Goal: Task Accomplishment & Management: Complete application form

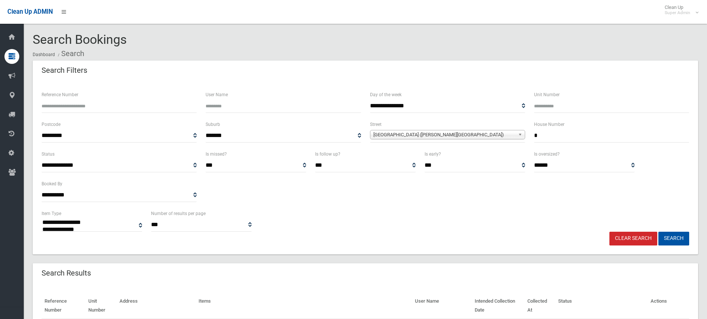
select select
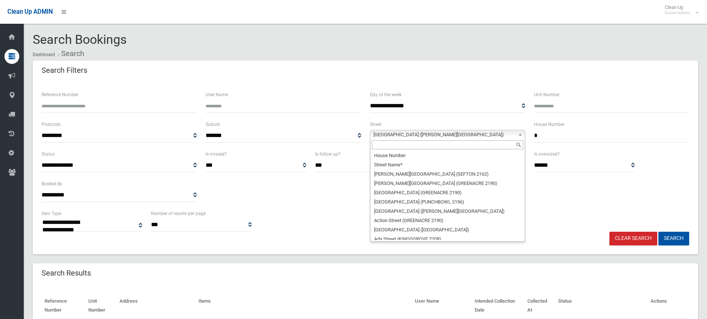
click at [402, 134] on span "Lucerne Street (BELMORE 2192)" at bounding box center [444, 134] width 142 height 9
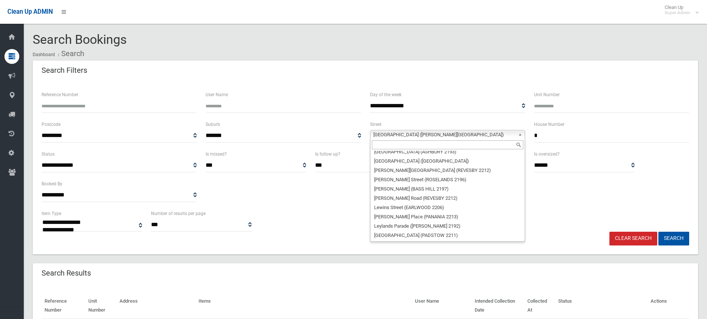
click at [390, 145] on input "text" at bounding box center [447, 144] width 151 height 9
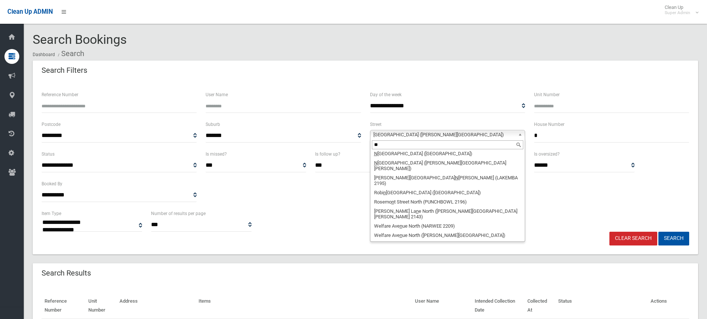
scroll to position [0, 0]
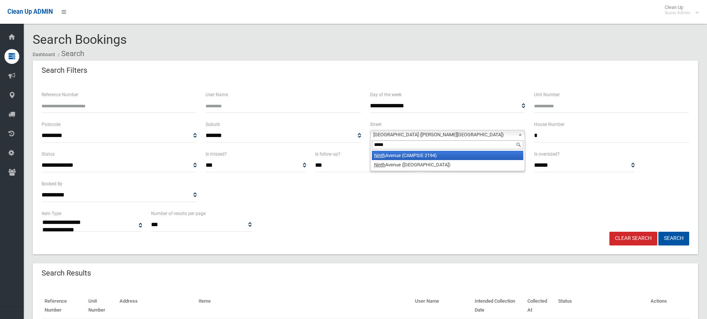
type input "*****"
click at [400, 156] on li "Ninth Avenue (CAMPSIE 2194)" at bounding box center [447, 155] width 151 height 9
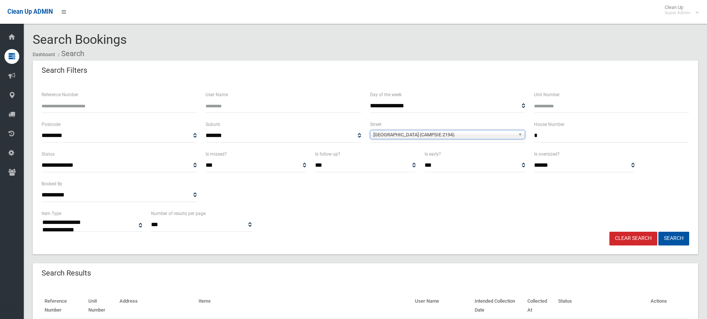
click at [569, 136] on input "*" at bounding box center [611, 136] width 155 height 14
type input "**"
click at [658, 232] on button "Search" at bounding box center [673, 239] width 31 height 14
select select
click at [553, 134] on input "**" at bounding box center [611, 136] width 155 height 14
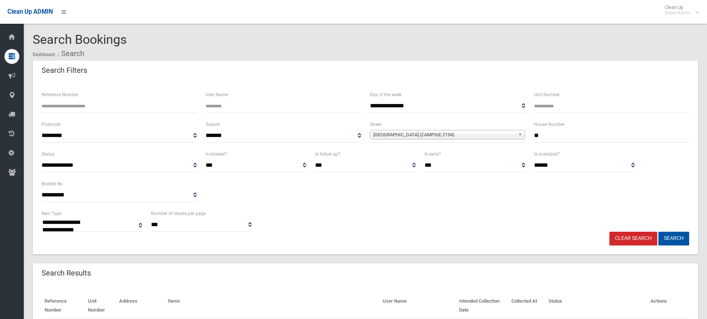
type input "*"
type input "**"
drag, startPoint x: 395, startPoint y: 135, endPoint x: 390, endPoint y: 141, distance: 7.9
click at [394, 135] on span "Ninth Avenue (CAMPSIE 2194)" at bounding box center [444, 134] width 142 height 9
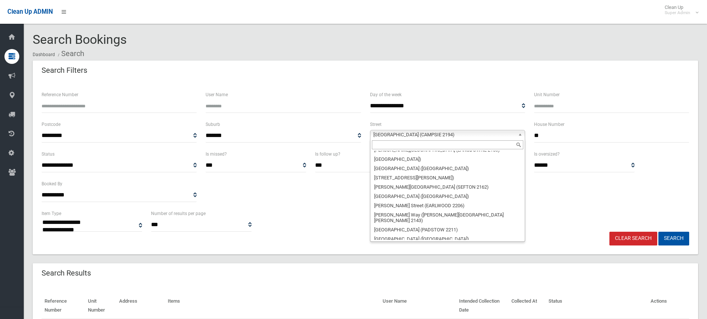
click at [384, 148] on input "text" at bounding box center [447, 144] width 151 height 9
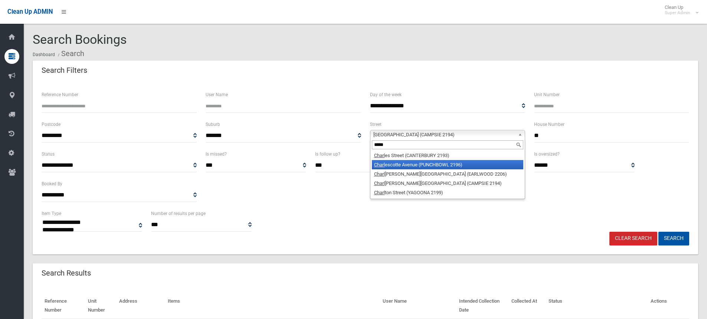
type input "*****"
click at [410, 166] on li "Charl escotte Avenue (PUNCHBOWL 2196)" at bounding box center [447, 164] width 151 height 9
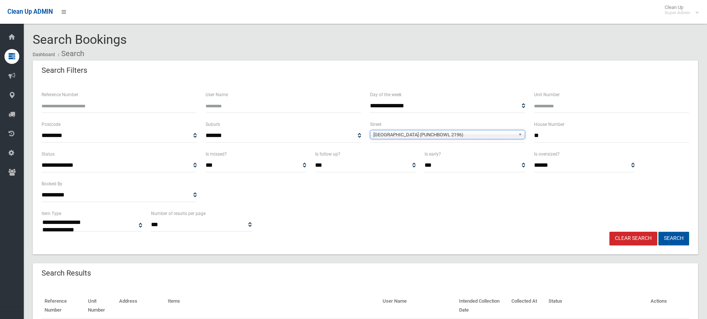
click at [675, 237] on button "Search" at bounding box center [673, 239] width 31 height 14
click at [675, 239] on button "Search" at bounding box center [673, 239] width 31 height 14
select select
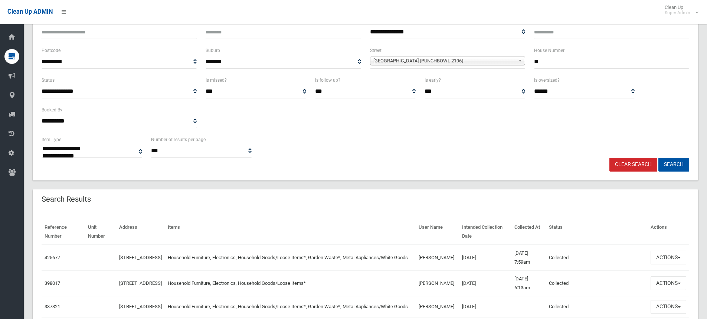
scroll to position [148, 0]
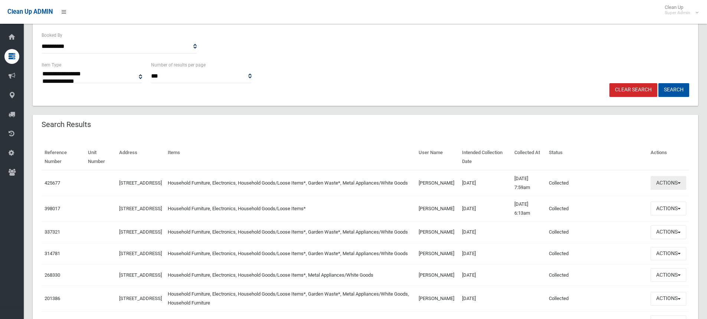
click at [675, 182] on button "Actions" at bounding box center [668, 183] width 36 height 14
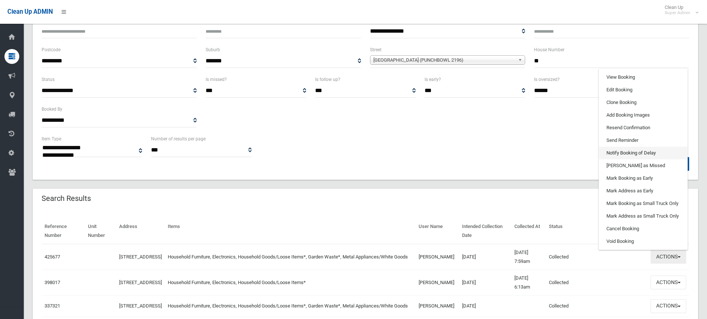
scroll to position [74, 0]
click at [624, 81] on link "View Booking" at bounding box center [643, 77] width 88 height 13
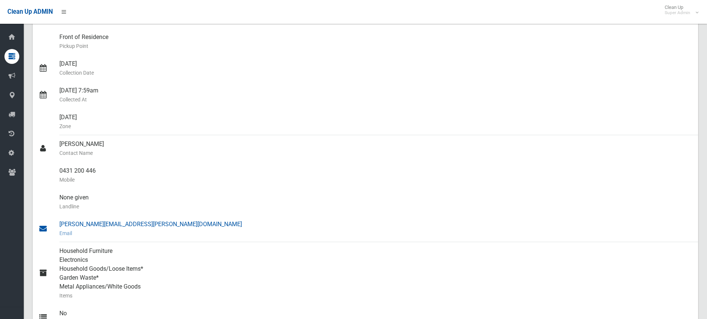
scroll to position [37, 0]
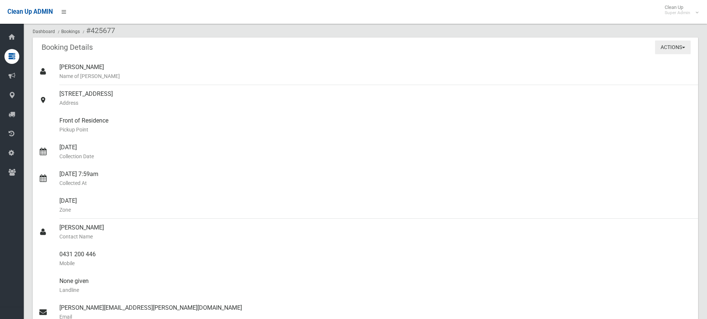
click at [676, 52] on button "Actions" at bounding box center [673, 47] width 36 height 14
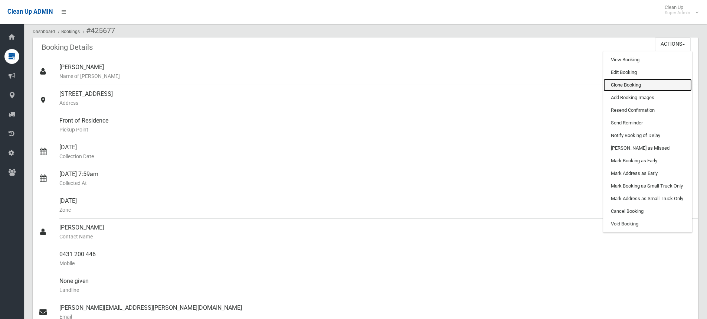
click at [627, 87] on link "Clone Booking" at bounding box center [647, 85] width 88 height 13
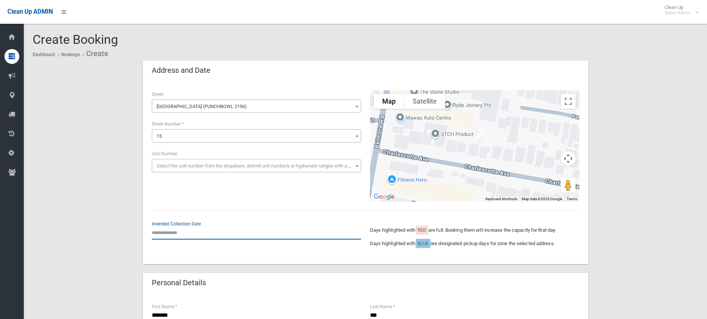
click at [188, 232] on input "text" at bounding box center [256, 233] width 209 height 14
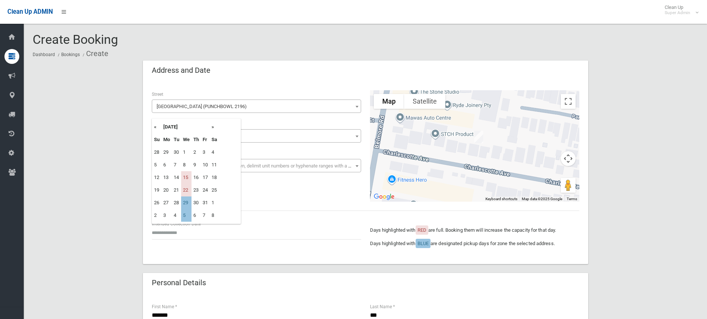
click at [213, 128] on th "»" at bounding box center [214, 127] width 9 height 13
click at [188, 176] on td "12" at bounding box center [186, 177] width 10 height 13
type input "**********"
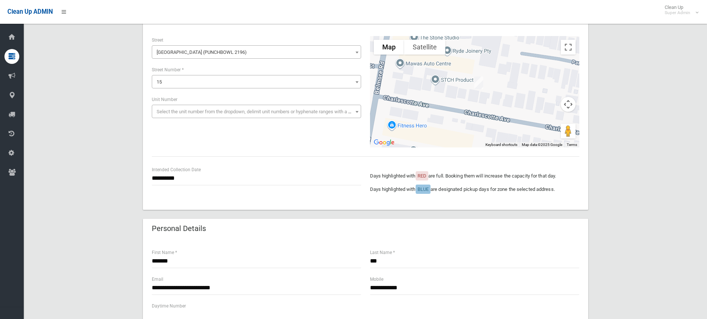
scroll to position [74, 0]
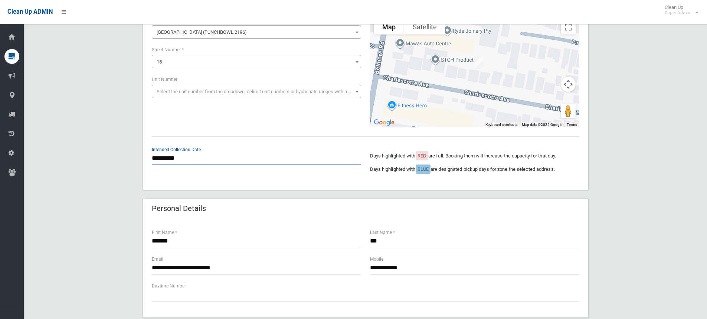
click at [174, 155] on input "**********" at bounding box center [256, 158] width 209 height 14
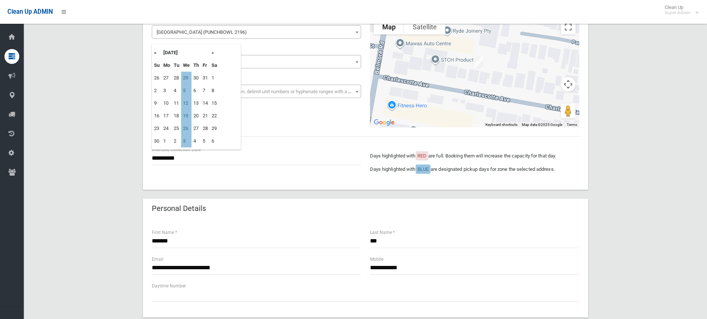
click at [186, 101] on td "12" at bounding box center [186, 103] width 10 height 13
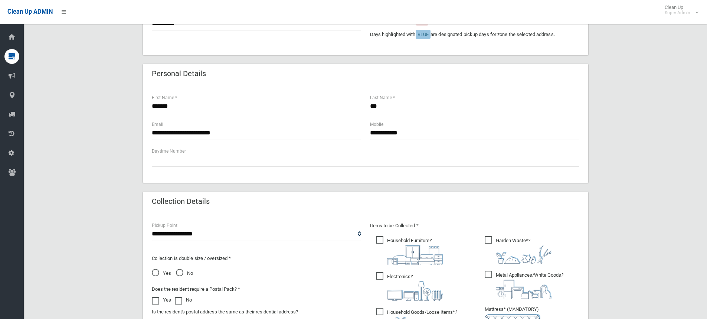
scroll to position [297, 0]
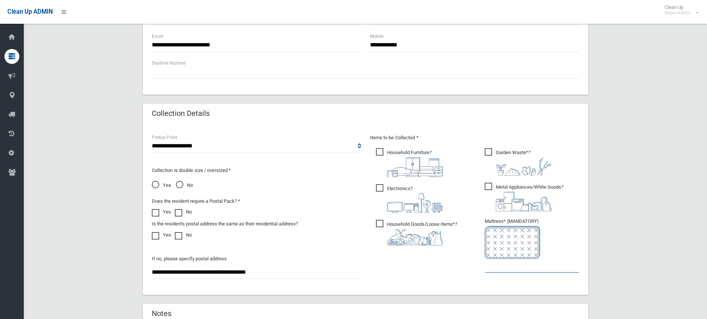
click at [507, 261] on input "text" at bounding box center [532, 266] width 95 height 14
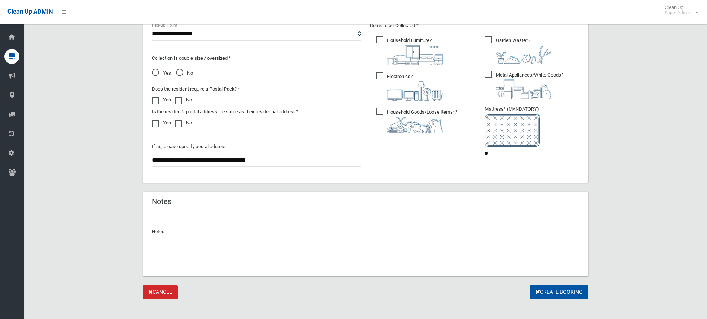
scroll to position [416, 0]
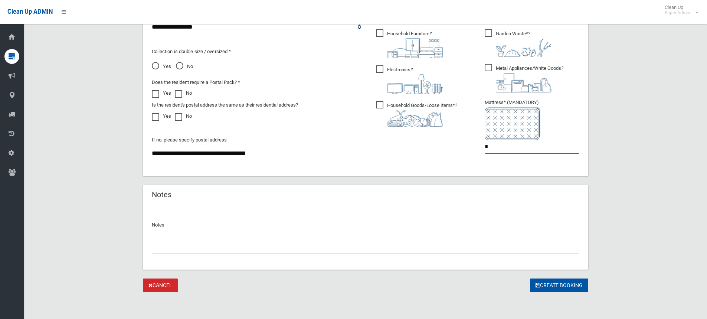
type input "*"
click at [229, 249] on input "text" at bounding box center [365, 247] width 427 height 14
type input "*"
type input "**********"
click at [546, 282] on button "Create Booking" at bounding box center [559, 285] width 58 height 14
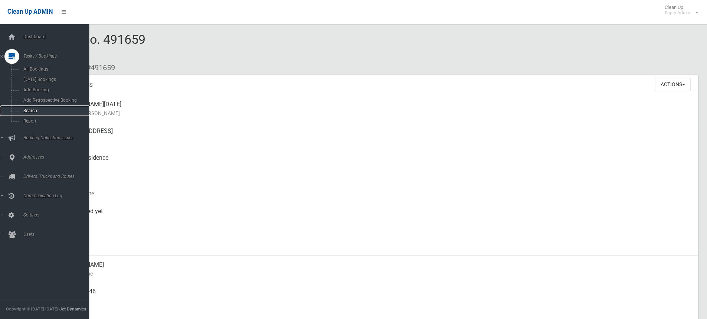
click at [29, 111] on span "Search" at bounding box center [54, 110] width 67 height 5
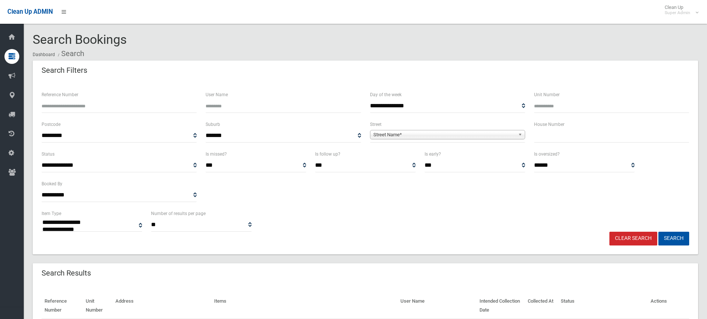
select select
click at [550, 137] on input "text" at bounding box center [611, 136] width 155 height 14
type input "*"
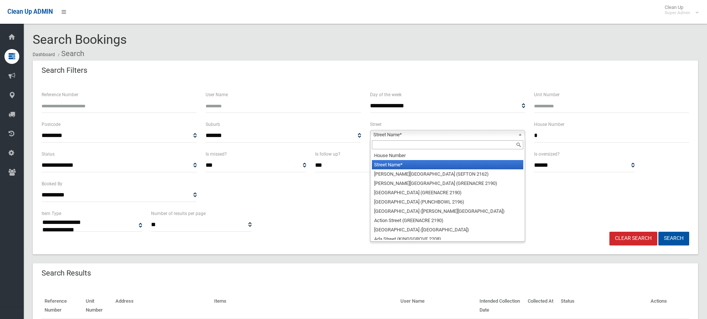
click at [419, 136] on span "Street Name*" at bounding box center [444, 134] width 142 height 9
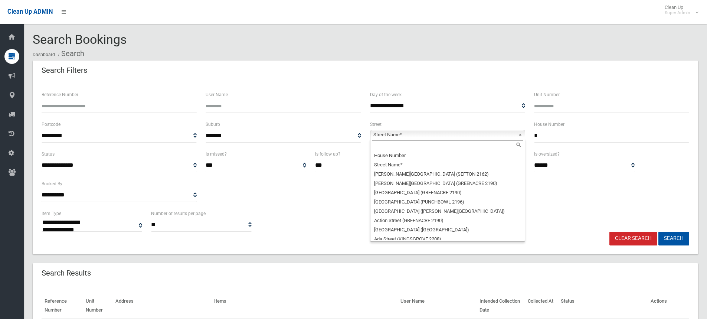
click at [392, 146] on input "text" at bounding box center [447, 144] width 151 height 9
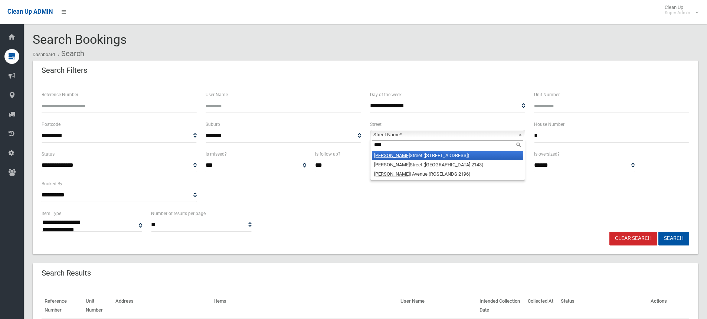
type input "****"
click at [410, 156] on li "Mary Street (WILEY PARK 2195)" at bounding box center [447, 155] width 151 height 9
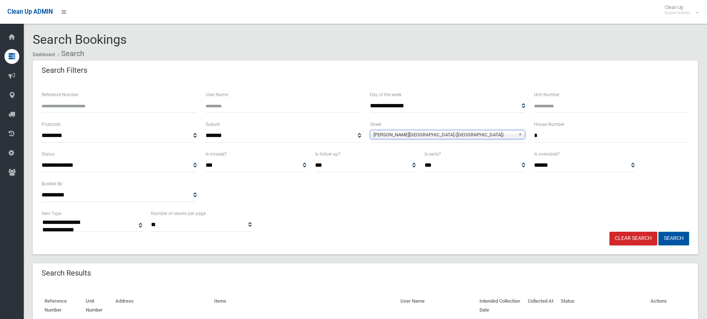
click at [675, 236] on button "Search" at bounding box center [673, 239] width 31 height 14
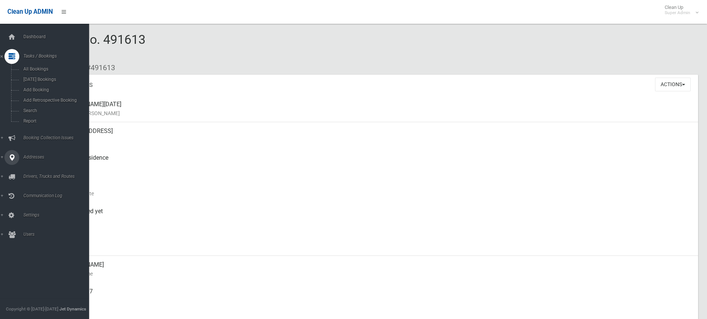
click at [32, 156] on span "Addresses" at bounding box center [57, 156] width 73 height 5
click at [39, 109] on span "All Addresses" at bounding box center [54, 107] width 67 height 5
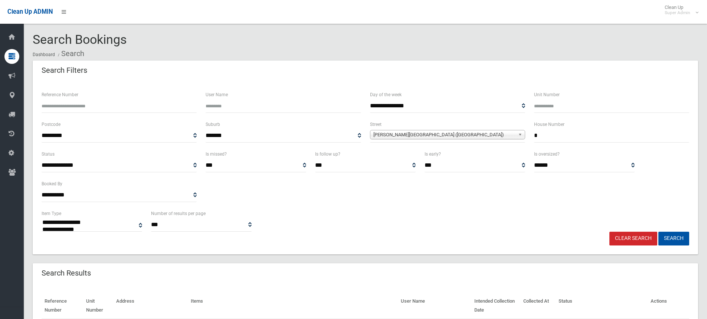
select select
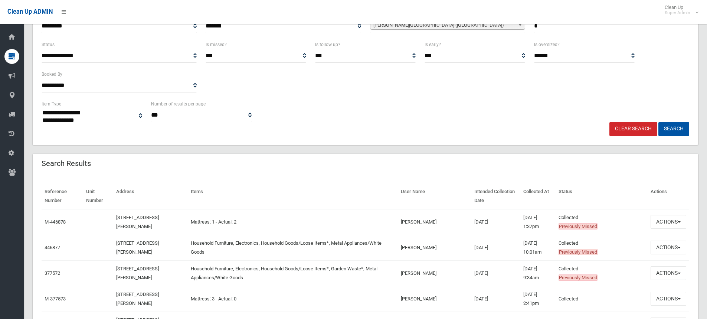
scroll to position [111, 0]
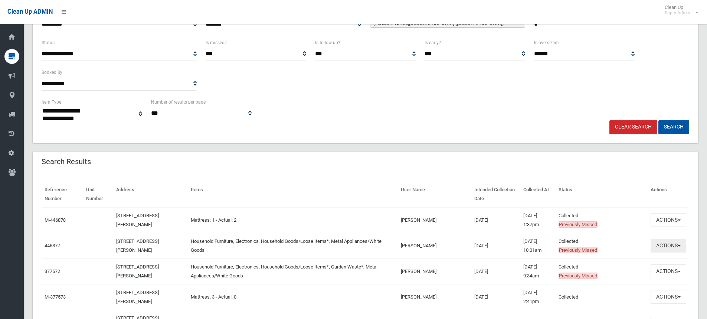
click at [664, 243] on button "Actions" at bounding box center [668, 246] width 36 height 14
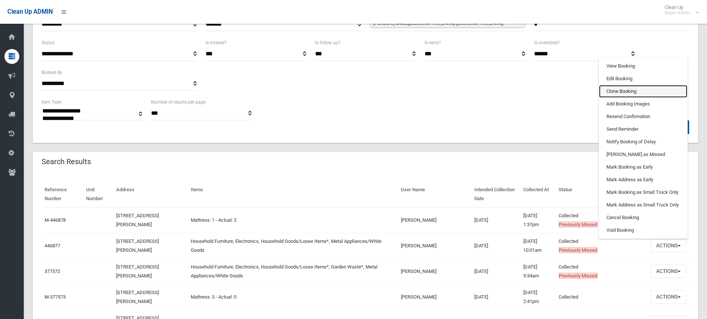
click at [615, 96] on link "Clone Booking" at bounding box center [643, 91] width 88 height 13
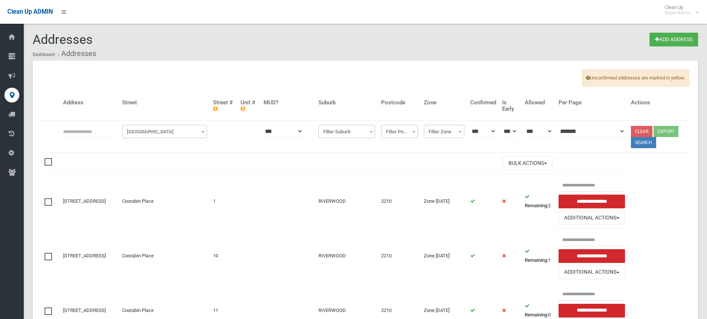
click at [83, 126] on input "text" at bounding box center [89, 131] width 53 height 14
type input "*"
click at [155, 136] on span "Filter Street" at bounding box center [164, 132] width 81 height 10
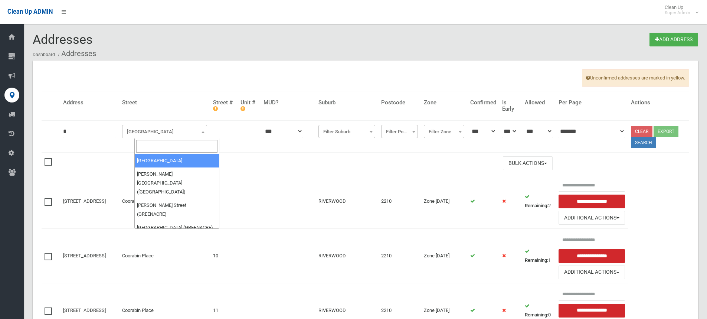
click at [153, 145] on input "search" at bounding box center [176, 146] width 81 height 13
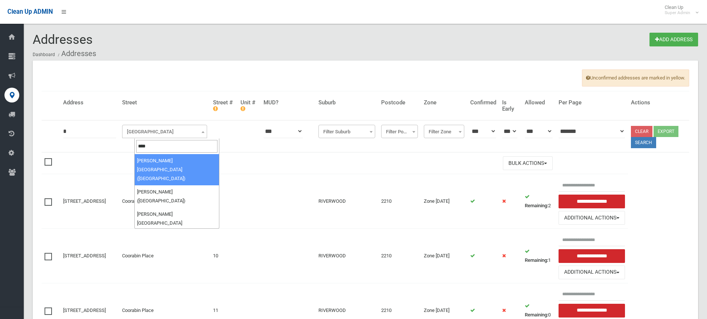
type input "****"
select select "***"
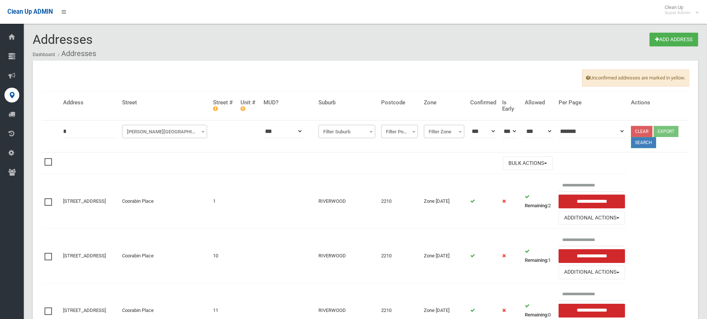
click at [643, 146] on button "Search" at bounding box center [643, 142] width 25 height 11
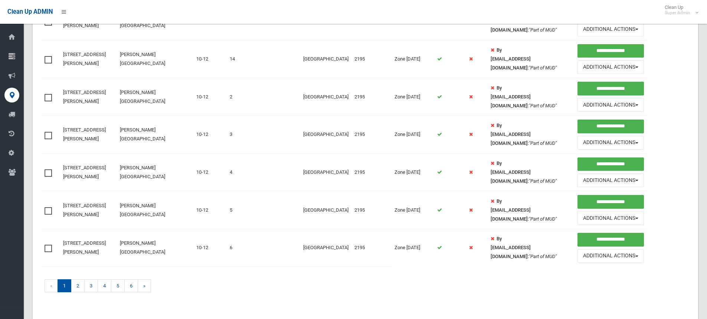
scroll to position [557, 0]
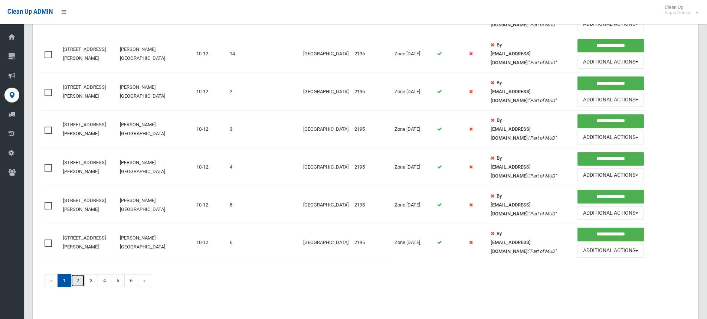
click at [79, 283] on link "2" at bounding box center [78, 280] width 14 height 13
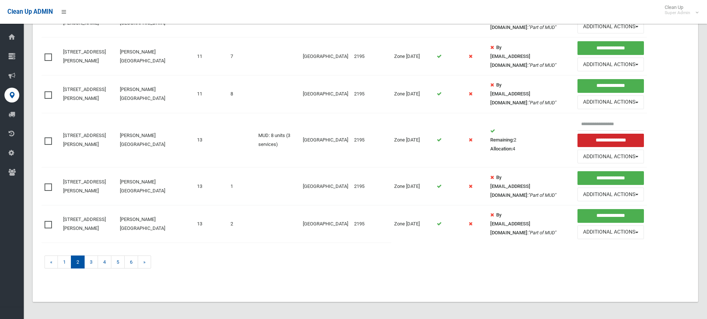
scroll to position [543, 0]
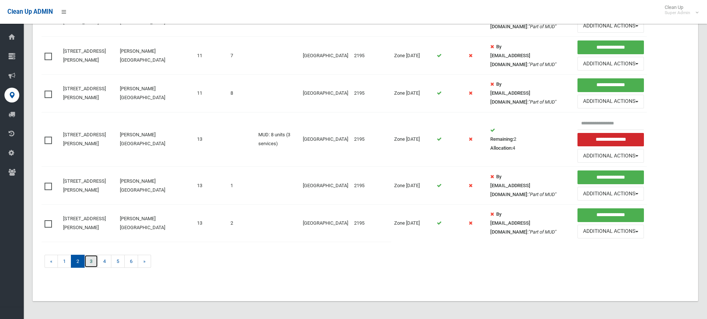
click at [92, 264] on link "3" at bounding box center [91, 261] width 14 height 13
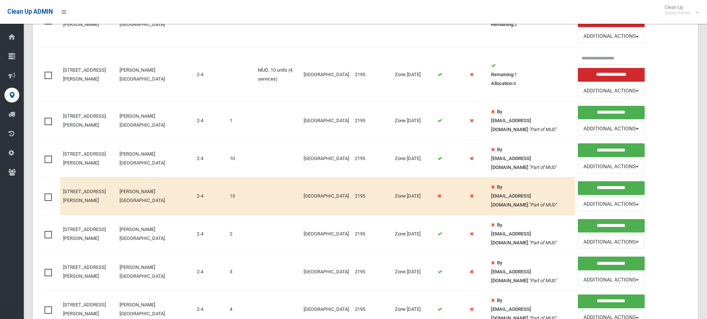
scroll to position [519, 0]
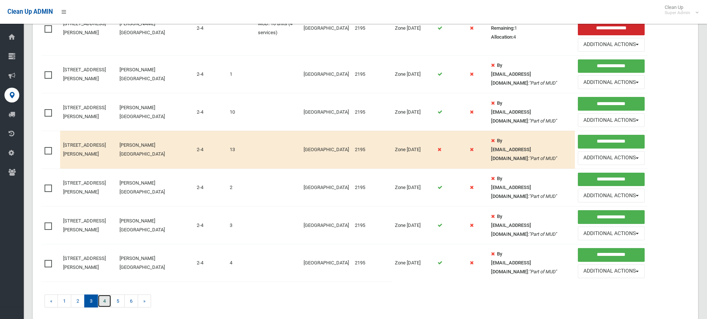
click at [104, 302] on link "4" at bounding box center [105, 300] width 14 height 13
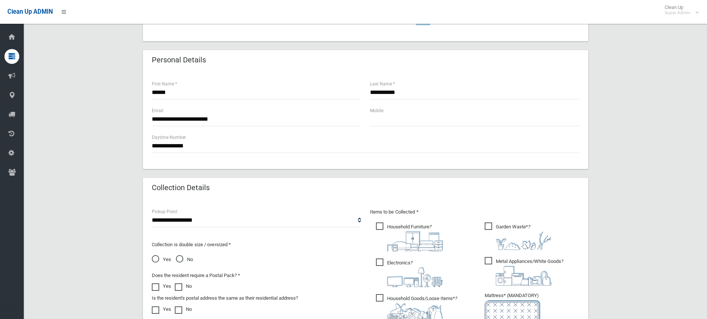
scroll to position [416, 0]
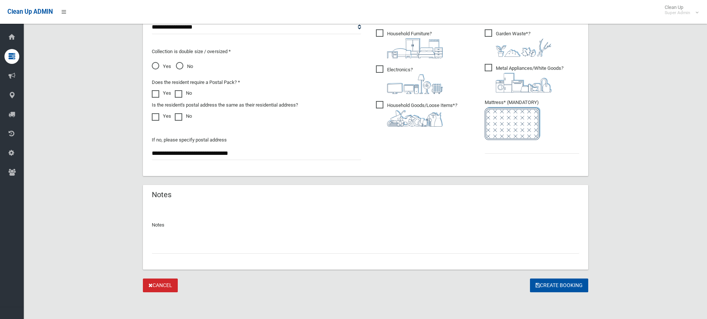
click at [213, 240] on input "text" at bounding box center [365, 247] width 427 height 14
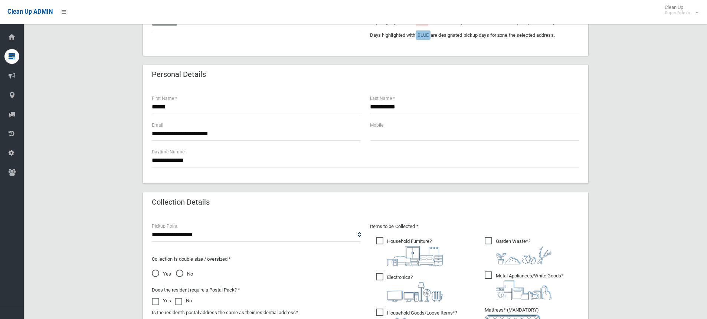
scroll to position [230, 0]
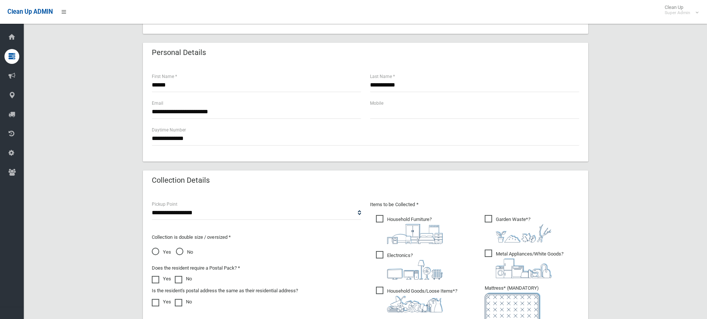
type input "*******"
drag, startPoint x: 415, startPoint y: 87, endPoint x: 349, endPoint y: 88, distance: 65.7
click at [349, 88] on div "**********" at bounding box center [365, 85] width 436 height 27
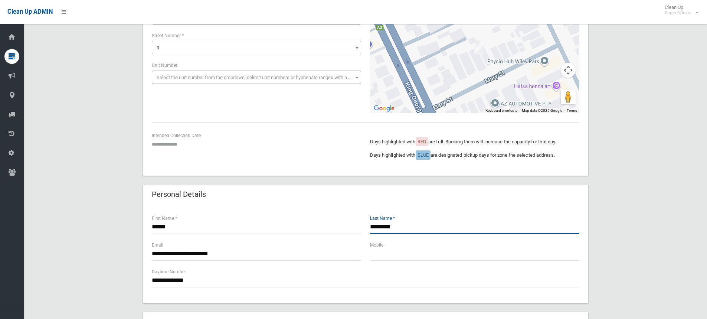
scroll to position [193, 0]
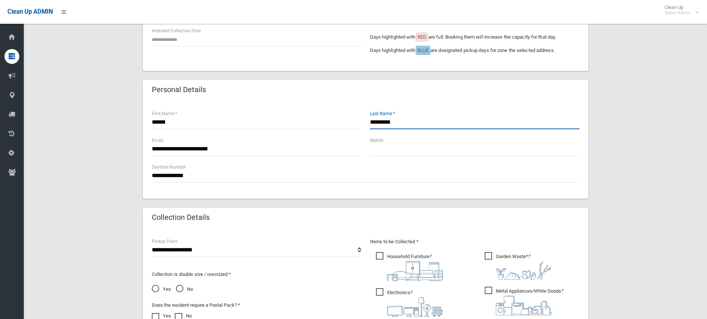
type input "*********"
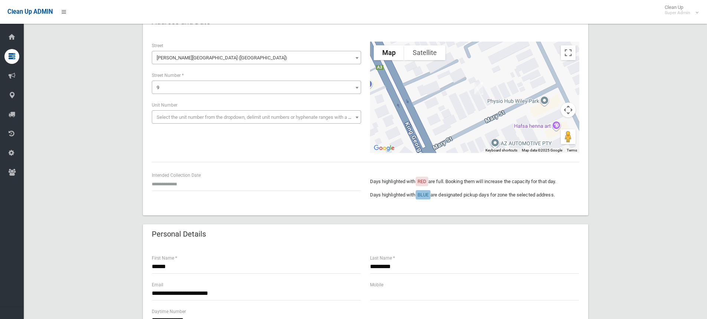
scroll to position [45, 0]
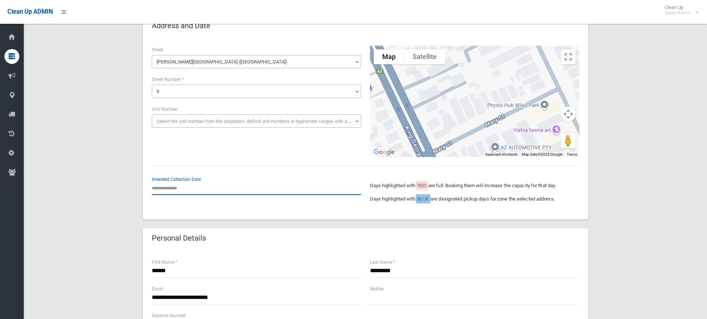
click at [174, 184] on input "text" at bounding box center [256, 188] width 209 height 14
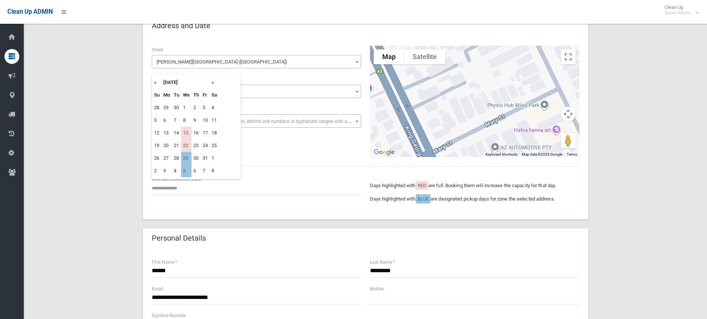
click at [214, 82] on th "»" at bounding box center [214, 82] width 9 height 13
click at [187, 133] on td "12" at bounding box center [186, 133] width 10 height 13
type input "**********"
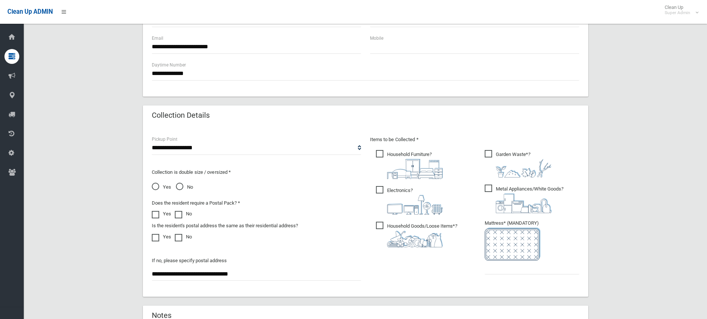
scroll to position [304, 0]
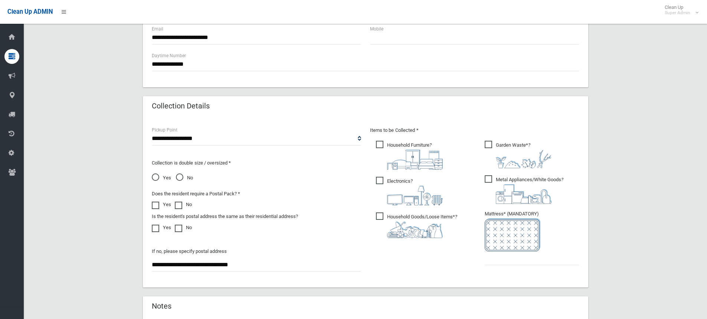
click at [499, 147] on span "Garden Waste* ?" at bounding box center [518, 154] width 67 height 27
click at [497, 260] on input "text" at bounding box center [532, 258] width 95 height 14
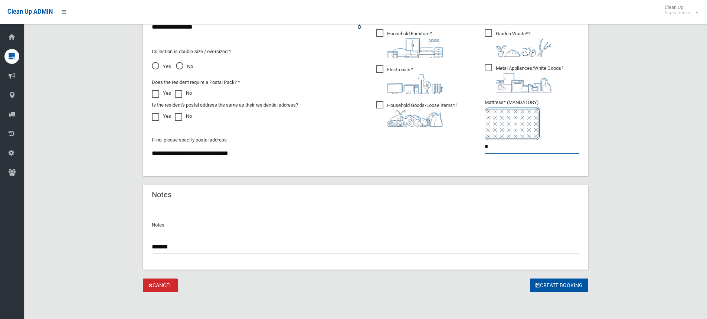
type input "*"
click at [203, 242] on input "*******" at bounding box center [365, 247] width 427 height 14
type input "**********"
click at [555, 288] on button "Create Booking" at bounding box center [559, 285] width 58 height 14
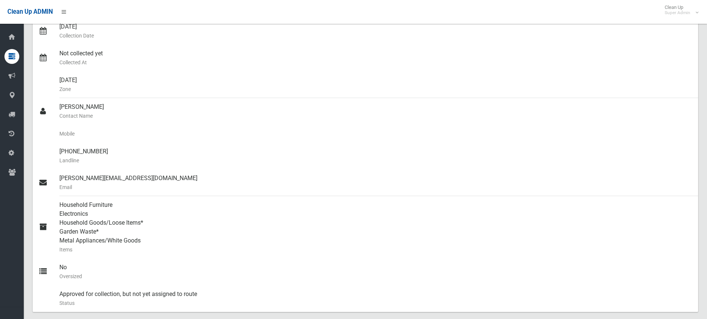
scroll to position [140, 0]
